Goal: Transaction & Acquisition: Purchase product/service

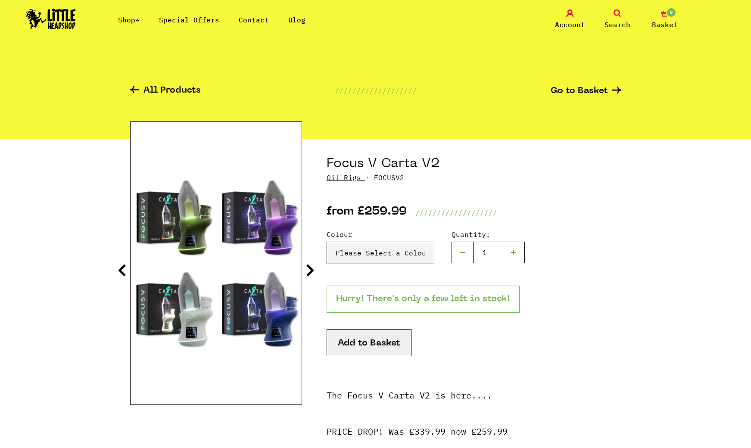
click at [129, 21] on link "Shop" at bounding box center [129, 20] width 22 height 9
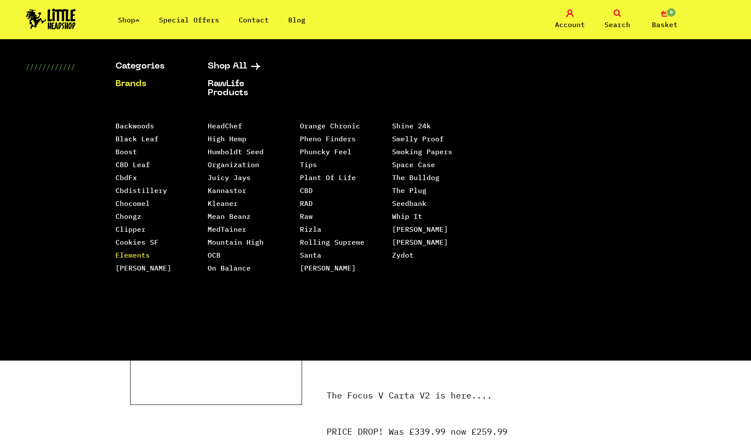
click at [136, 256] on link "Elements" at bounding box center [132, 255] width 34 height 9
click at [256, 150] on link "Humboldt Seed Organization" at bounding box center [236, 158] width 56 height 22
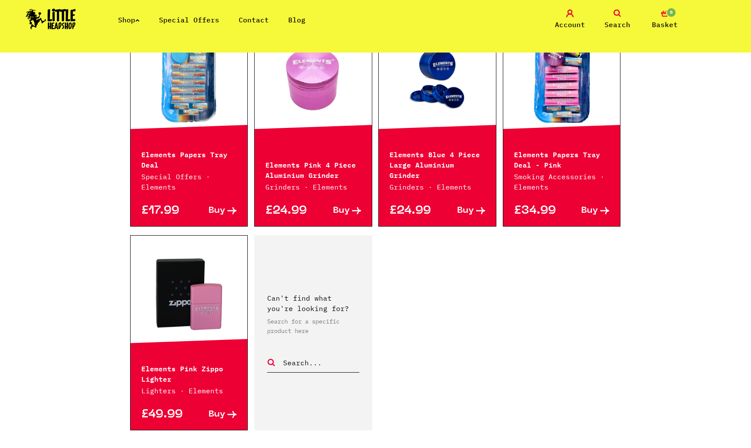
scroll to position [1272, 0]
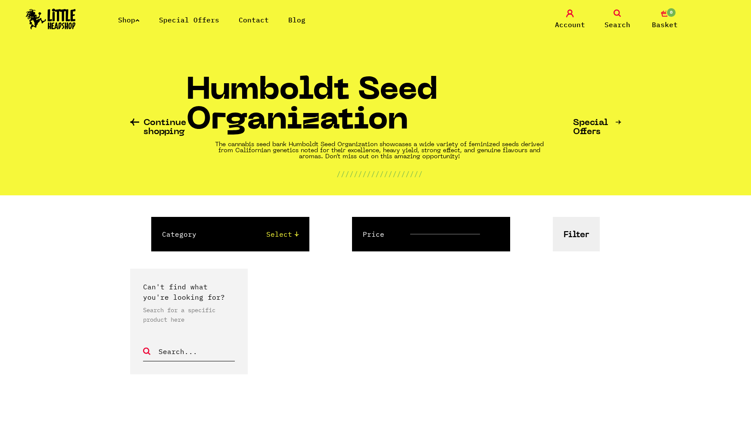
click at [177, 22] on link "Special Offers" at bounding box center [189, 20] width 60 height 9
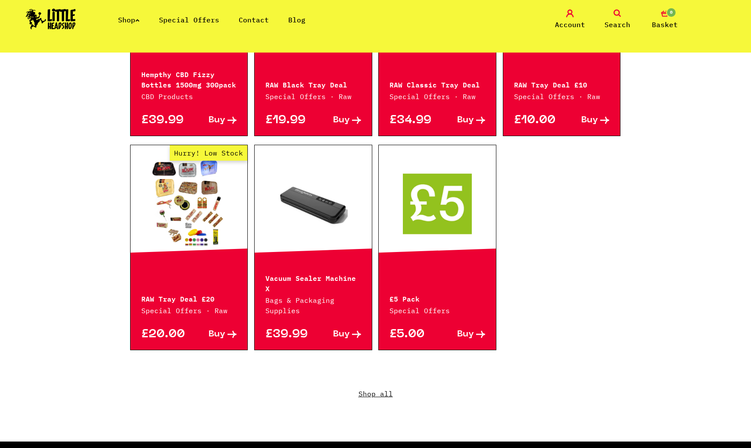
scroll to position [495, 0]
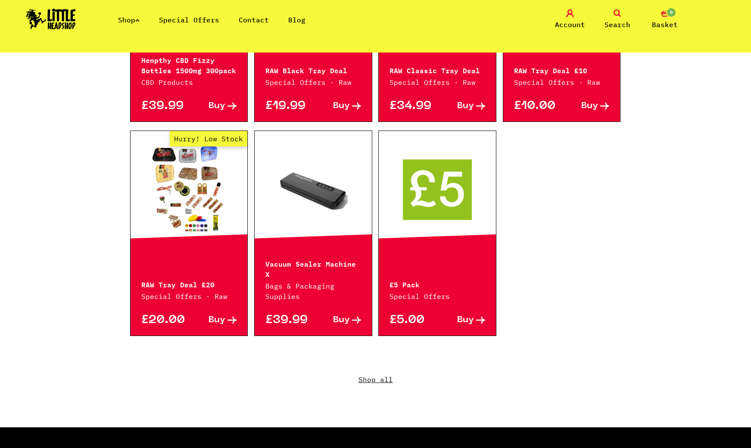
click at [375, 372] on link "Shop all" at bounding box center [375, 386] width 491 height 83
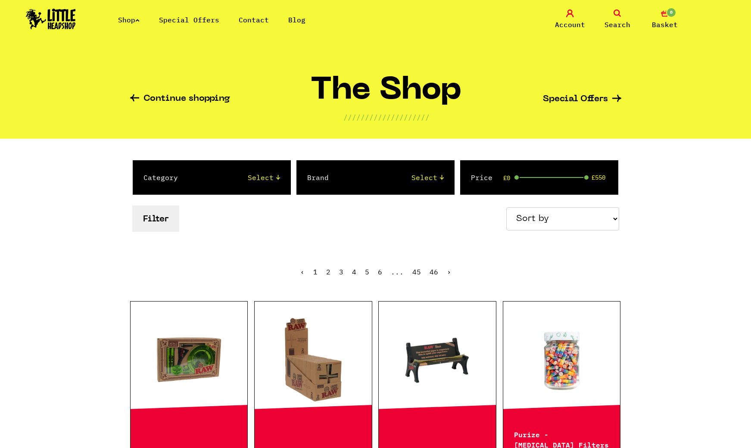
click at [192, 21] on link "Special Offers" at bounding box center [189, 20] width 60 height 9
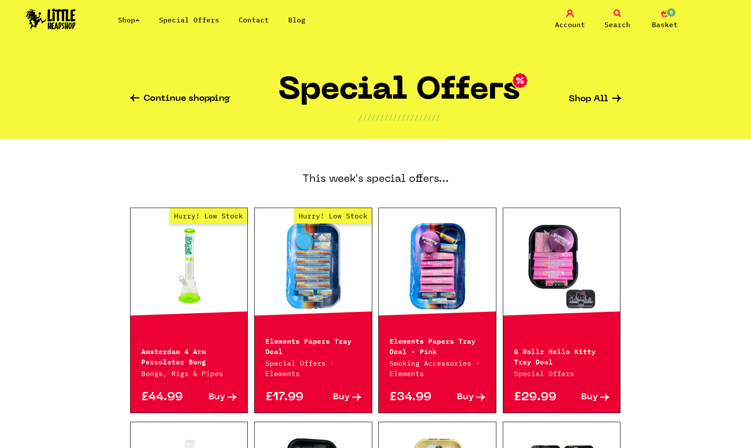
click at [128, 18] on link "Shop" at bounding box center [129, 20] width 22 height 9
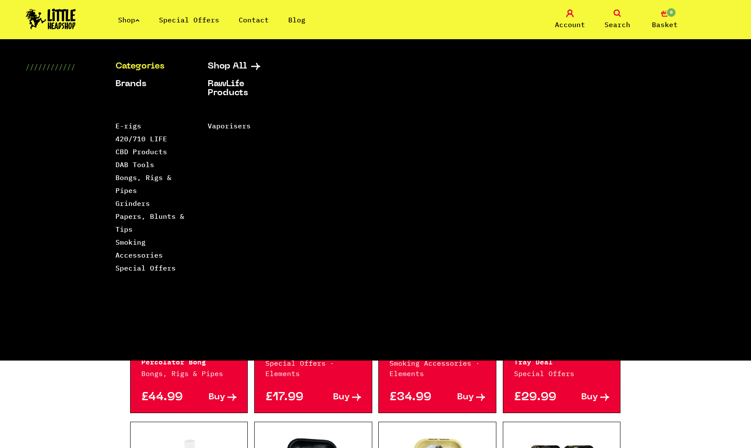
click at [142, 64] on link "Categories" at bounding box center [150, 66] width 71 height 9
click at [240, 69] on link "Shop All" at bounding box center [243, 66] width 71 height 9
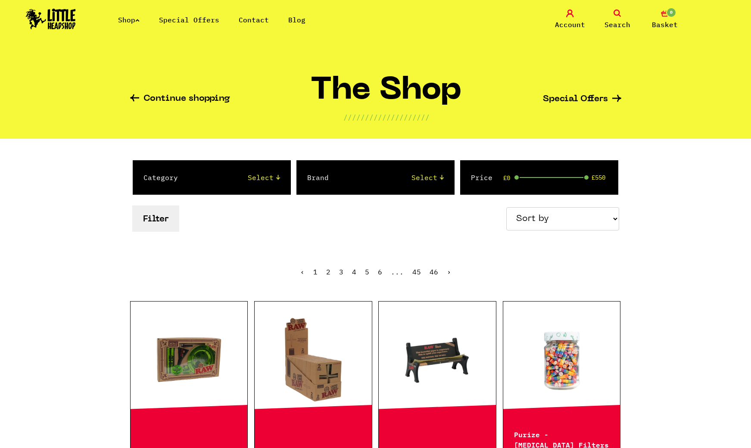
click at [263, 175] on div "Category Select 2 Piece 3 Piece 4 Piece 420/710 LIFE Acrylic Bongs Ashtrays Bac…" at bounding box center [212, 177] width 158 height 34
select select "41"
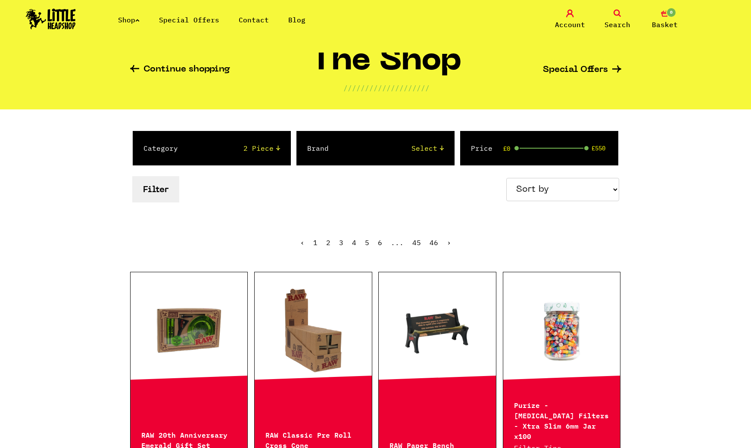
scroll to position [34, 0]
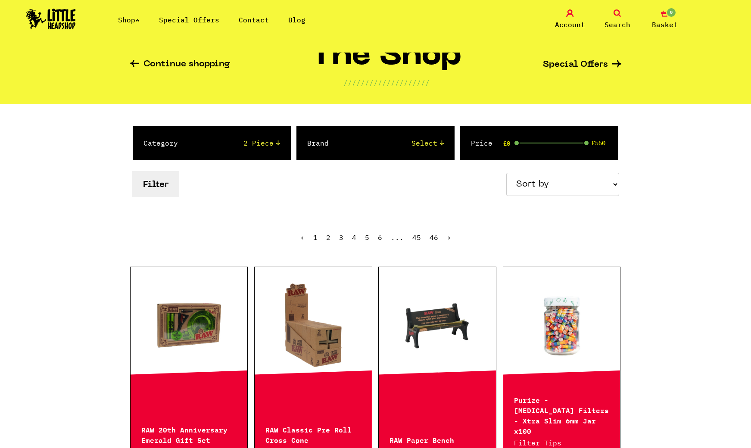
click at [183, 176] on div "Filter Sort by Price - Low to High Price - High to Low Newest Products" at bounding box center [375, 184] width 491 height 31
click at [164, 179] on button "Filter" at bounding box center [155, 184] width 47 height 26
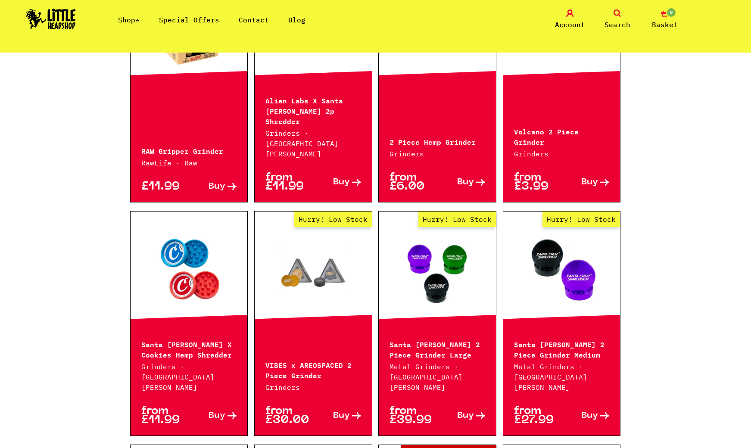
scroll to position [548, 0]
click at [313, 263] on link "Hurry! Low Stock" at bounding box center [313, 270] width 117 height 86
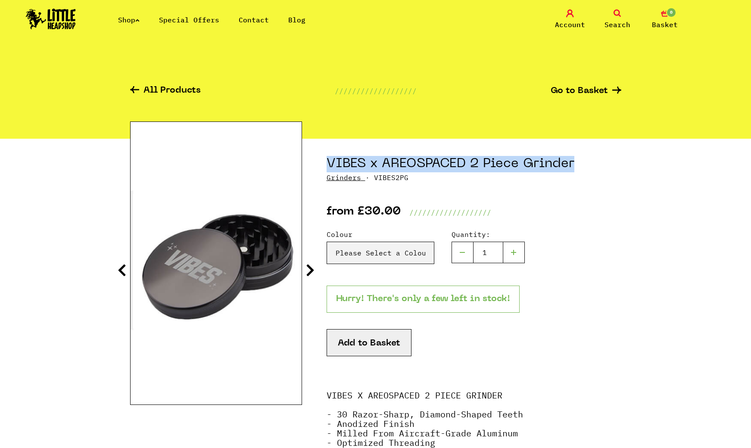
drag, startPoint x: 585, startPoint y: 165, endPoint x: 331, endPoint y: 153, distance: 254.5
click at [331, 153] on div "VIBES x AREOSPACED 2 Piece Grinder Grinders · VIBES2PG from £30.00 ////////////…" at bounding box center [474, 178] width 295 height 79
copy h1 "VIBES x AREOSPACED 2 Piece Grinder"
